Goal: Task Accomplishment & Management: Manage account settings

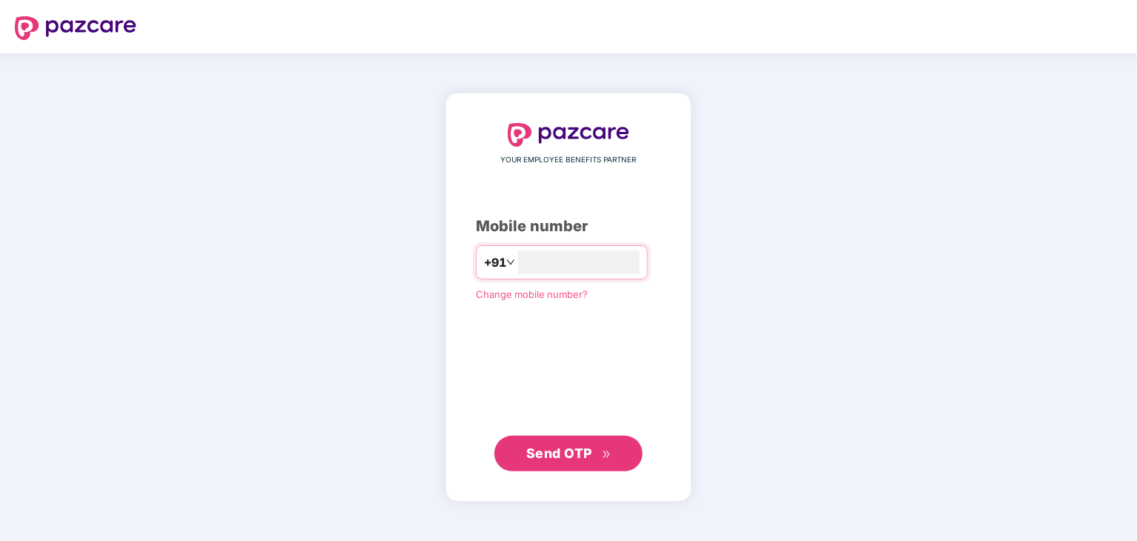
type input "**********"
click at [588, 441] on button "Send OTP" at bounding box center [568, 453] width 148 height 36
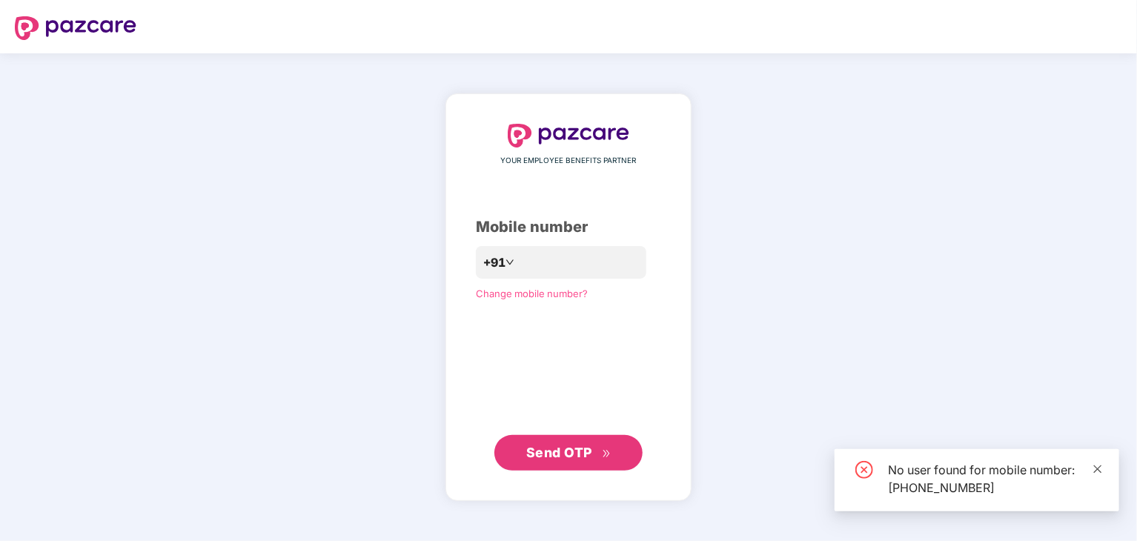
click at [1096, 469] on icon "close" at bounding box center [1098, 469] width 8 height 8
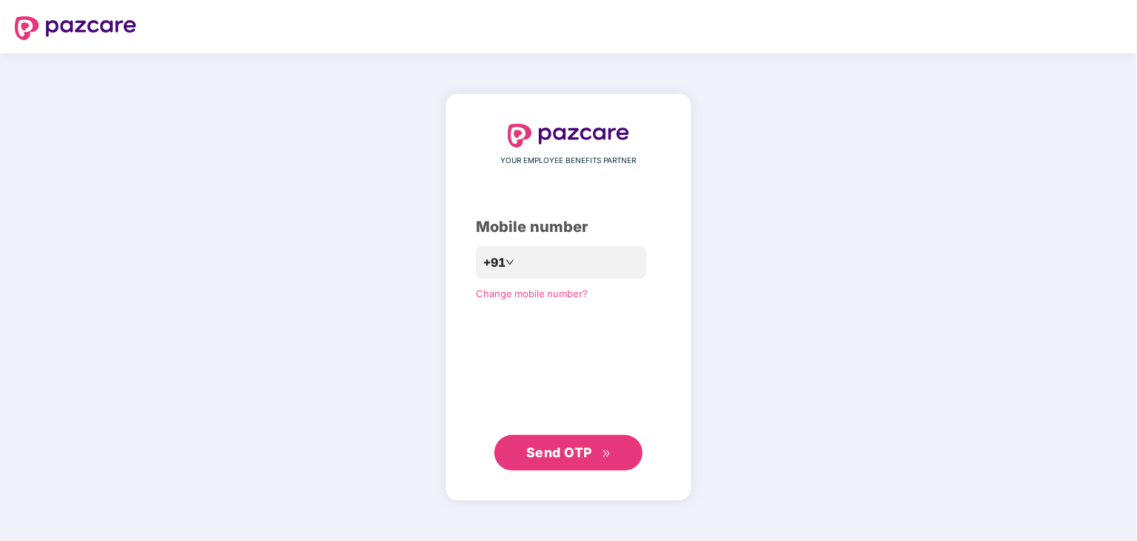
click at [954, 16] on header at bounding box center [568, 26] width 1137 height 53
